Goal: Communication & Community: Participate in discussion

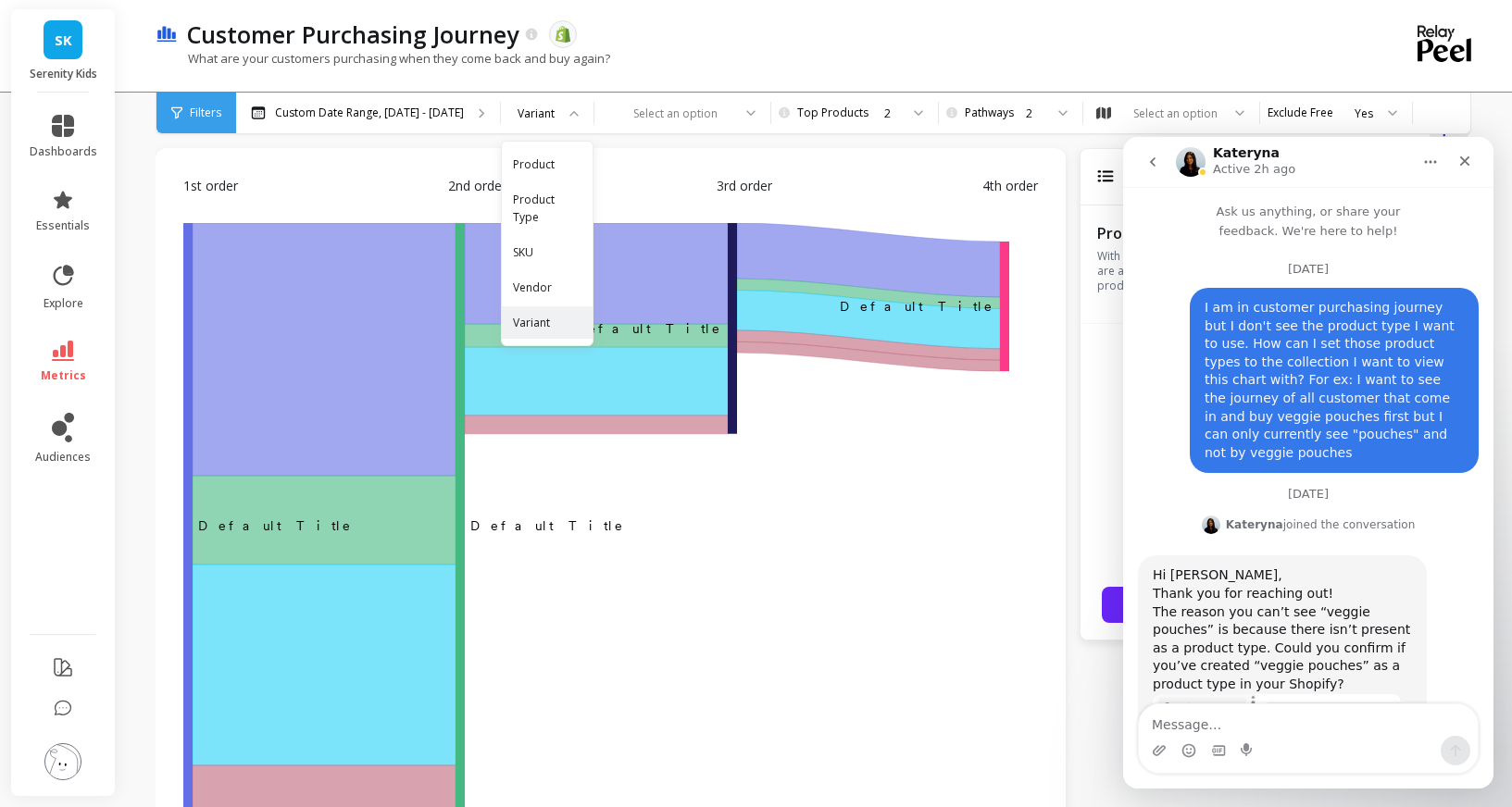
scroll to position [228, 0]
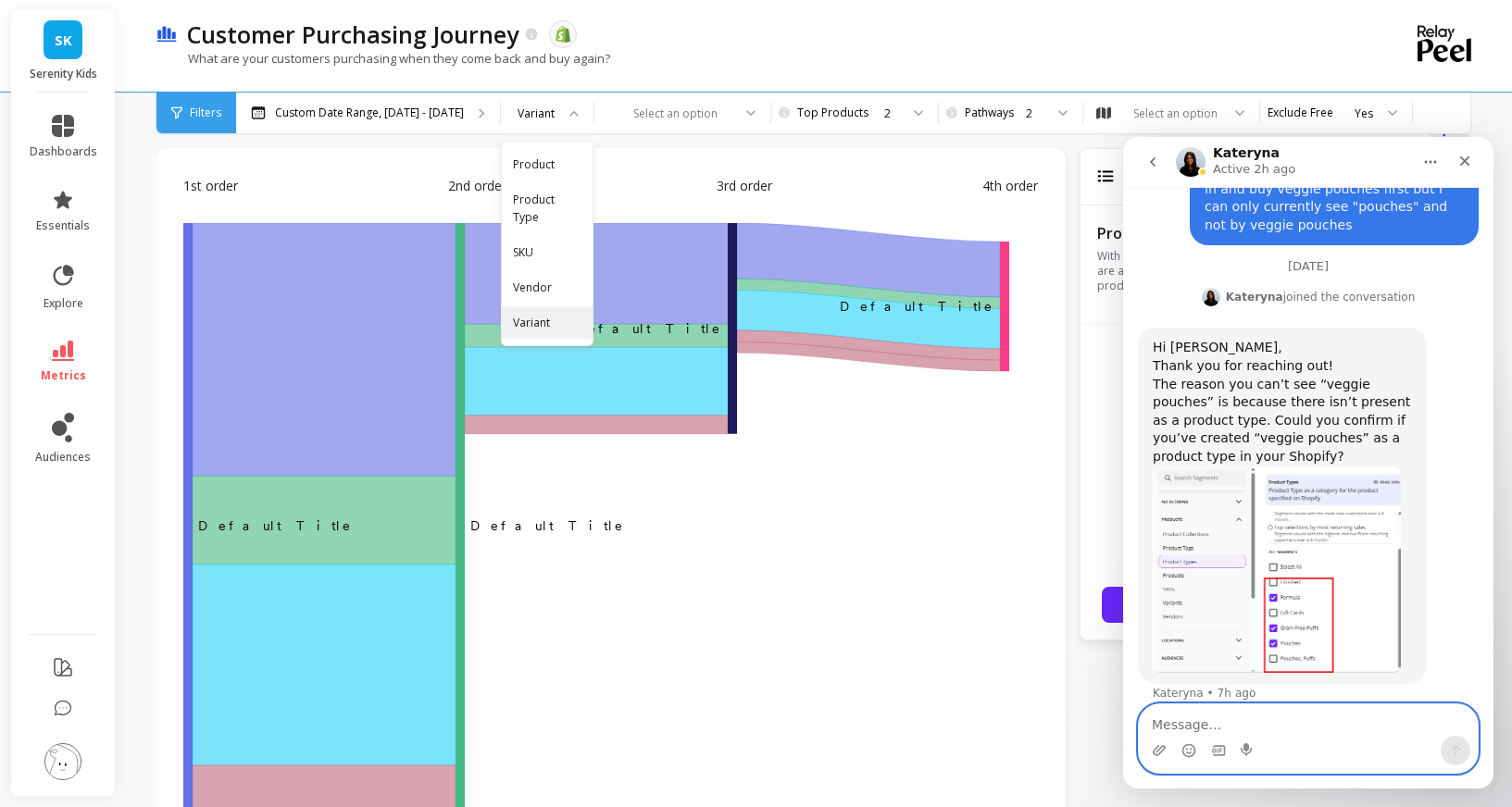
click at [1190, 727] on textarea "Message…" at bounding box center [1308, 720] width 339 height 31
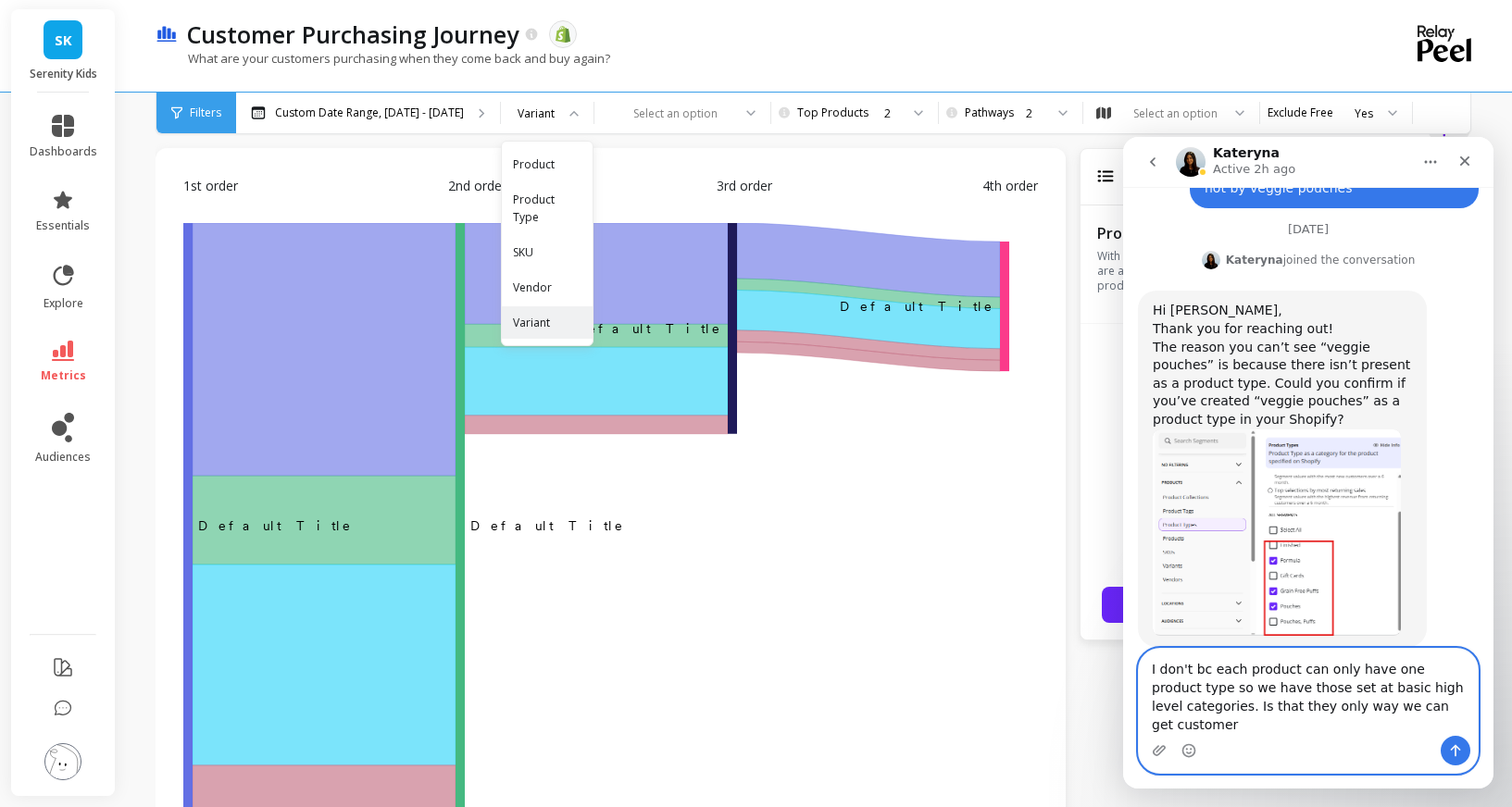
scroll to position [283, 0]
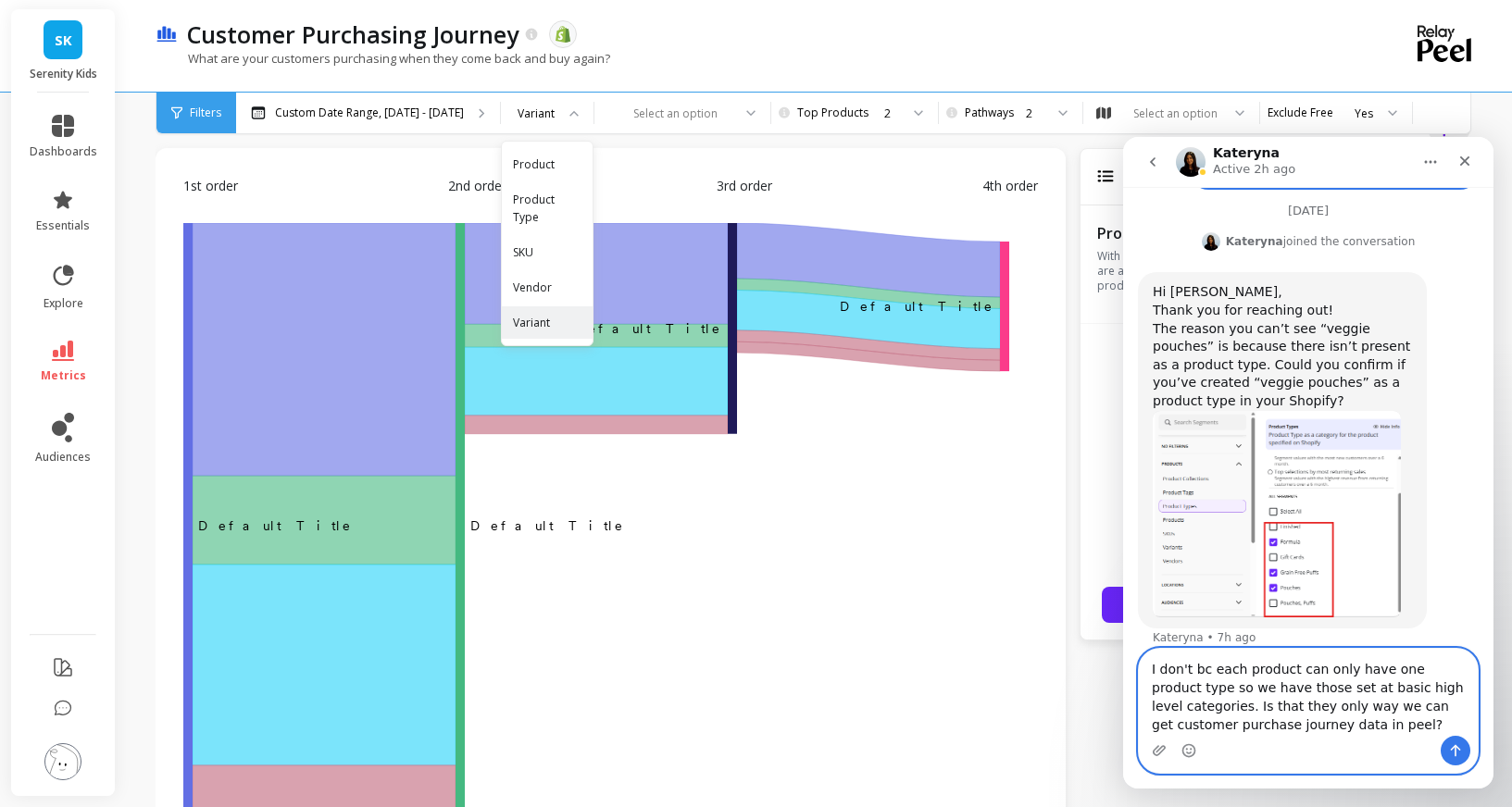
type textarea "I don't bc each product can only have one product type so we have those set at …"
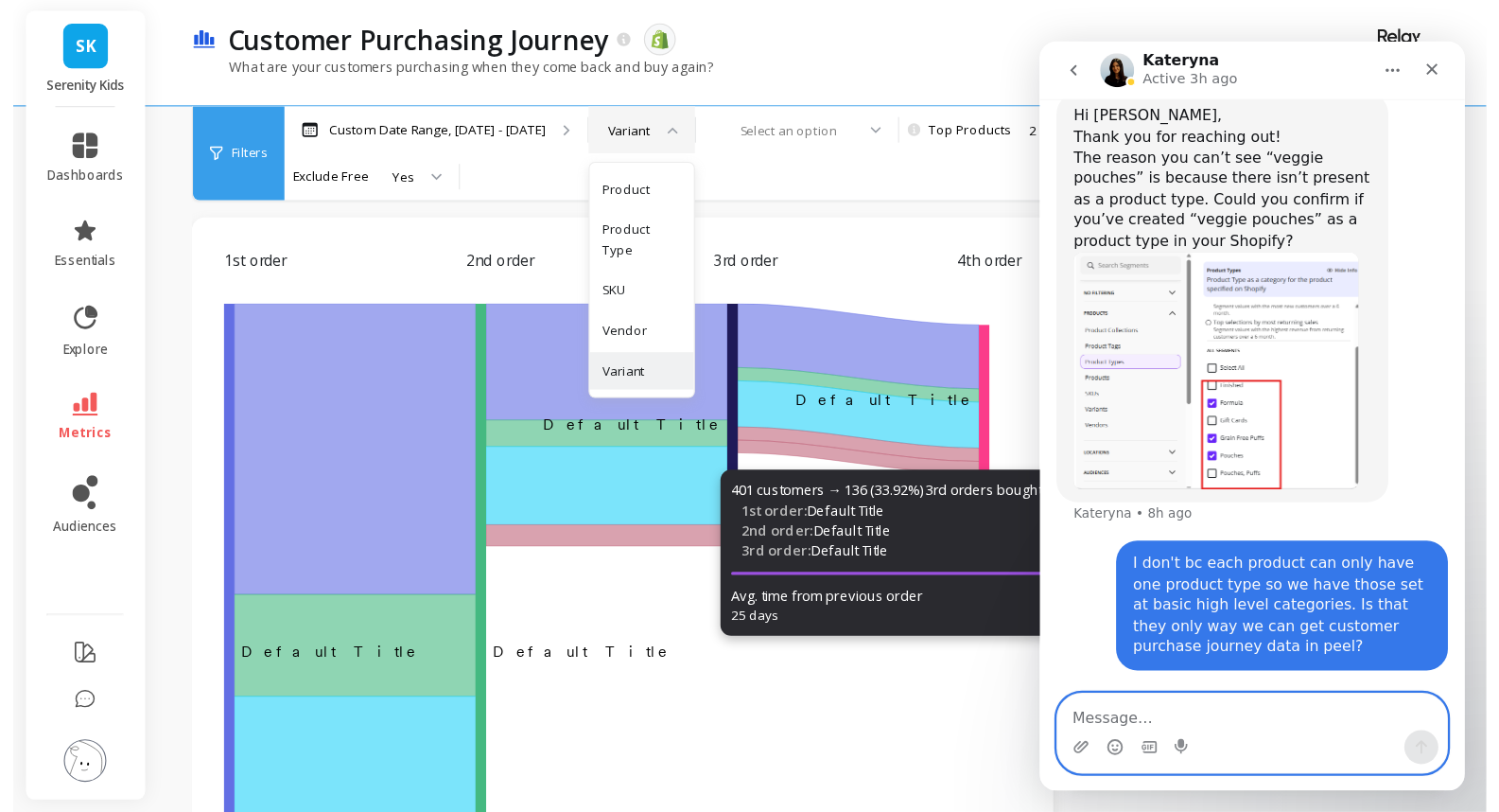
scroll to position [363, 0]
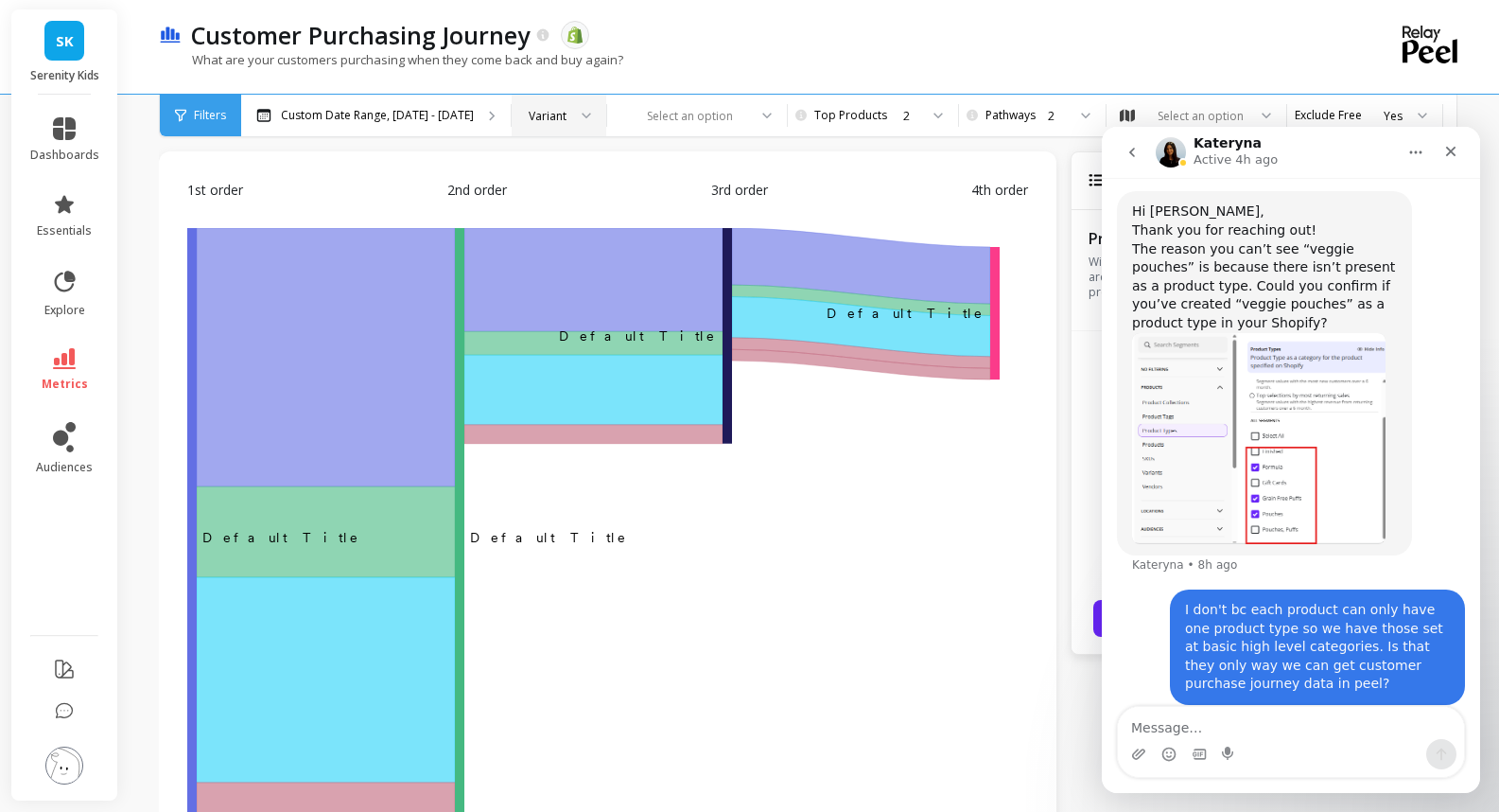
click at [757, 144] on div "Add Goal Save Export Share Learn" at bounding box center [810, 129] width 1303 height 30
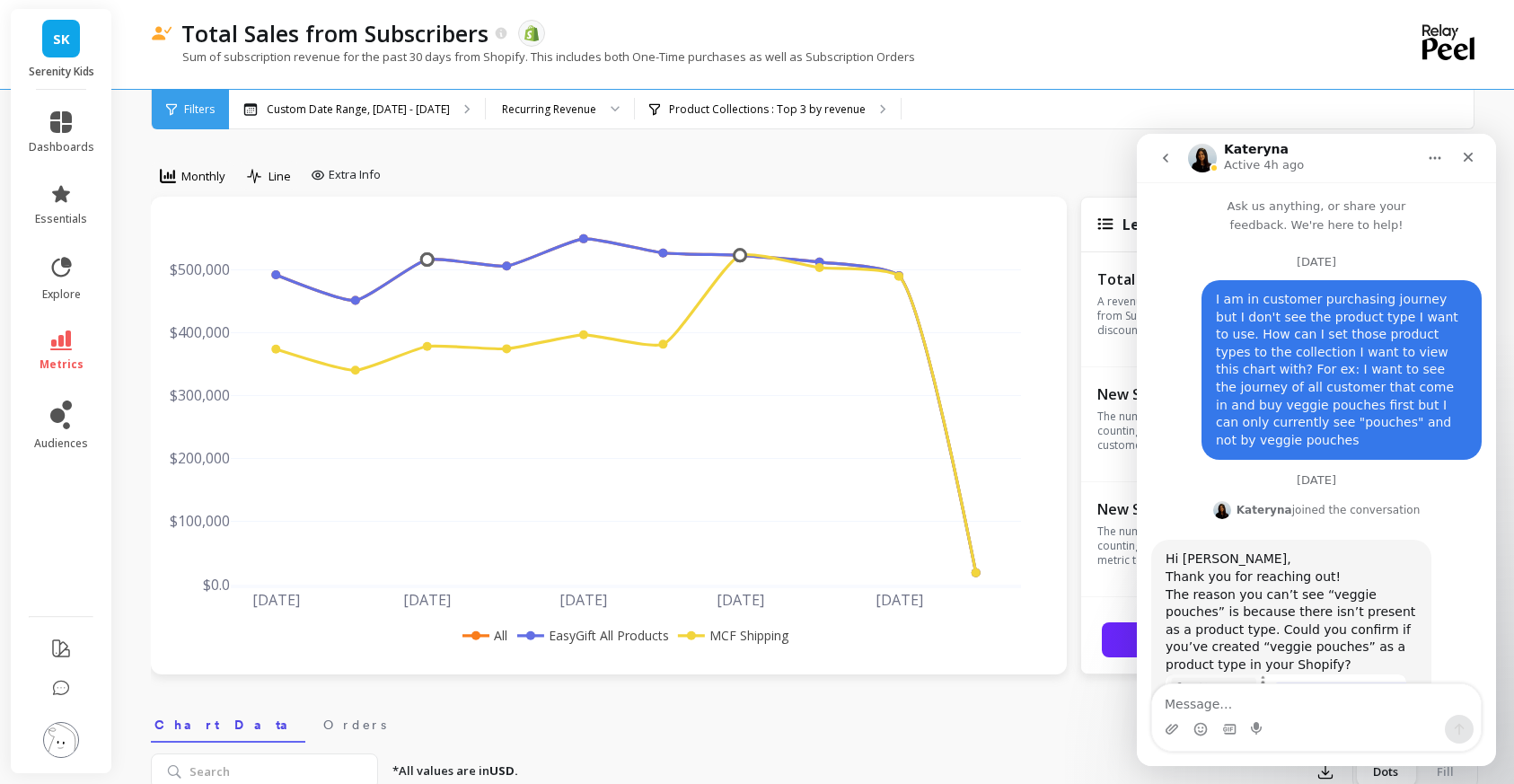
scroll to position [345, 0]
